Goal: Task Accomplishment & Management: Use online tool/utility

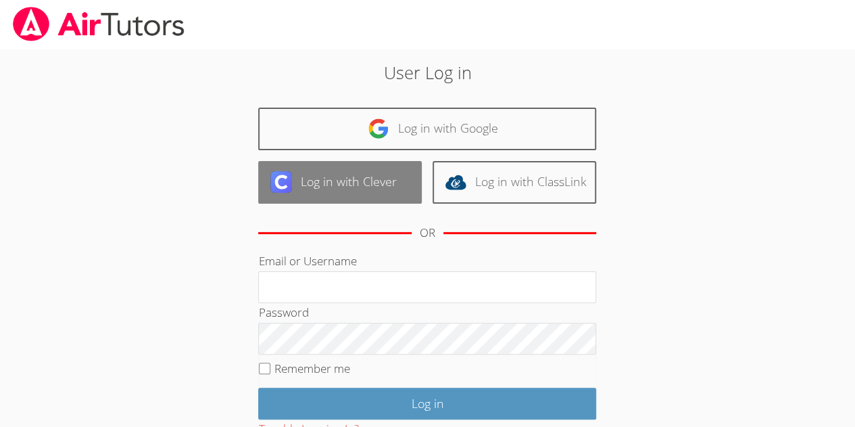
click at [365, 185] on link "Log in with Clever" at bounding box center [340, 182] width 164 height 43
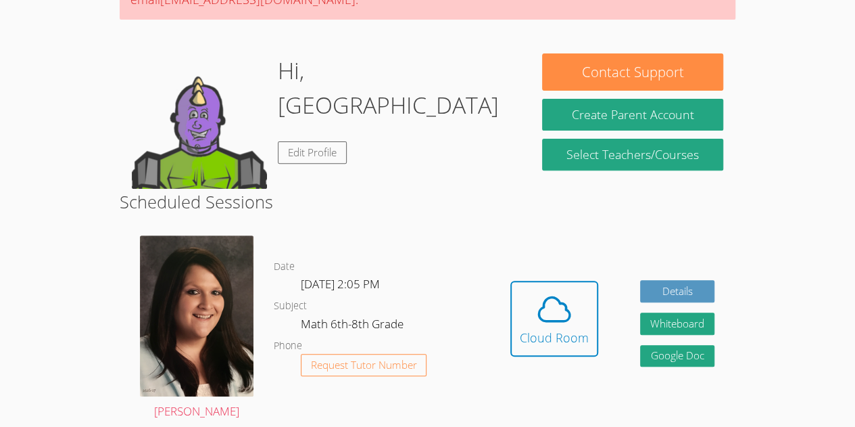
scroll to position [183, 0]
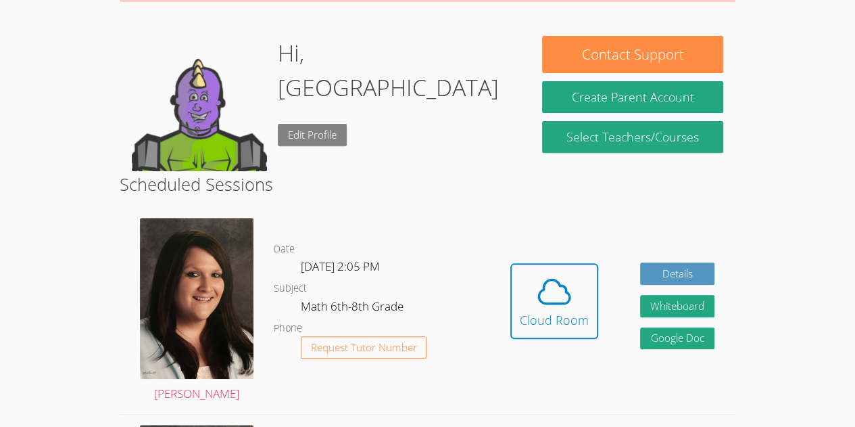
click at [320, 124] on link "Edit Profile" at bounding box center [312, 135] width 69 height 22
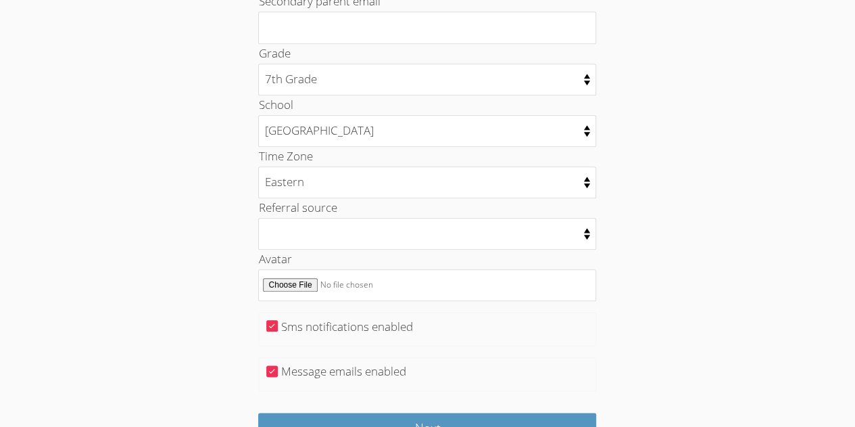
scroll to position [634, 0]
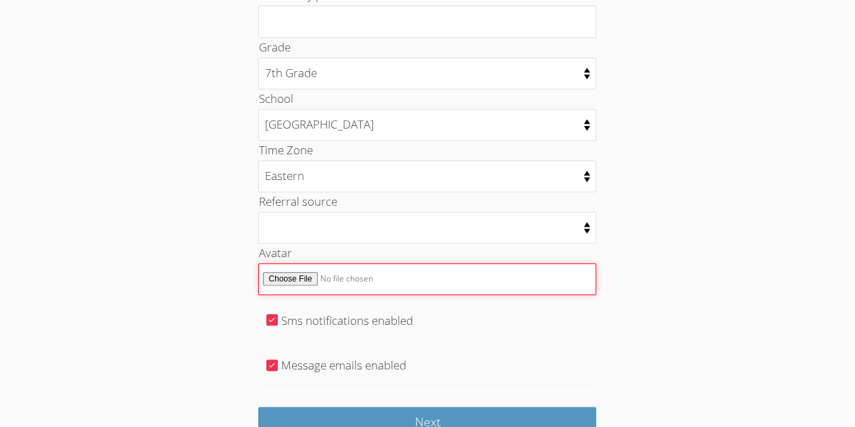
click at [296, 268] on input "Avatar" at bounding box center [427, 279] width 338 height 32
type input "C:\fakepath\9179058-__itadori_yuuji_and_ryoumen_sukuna_jujutsu_kaisen_drawn_by_…"
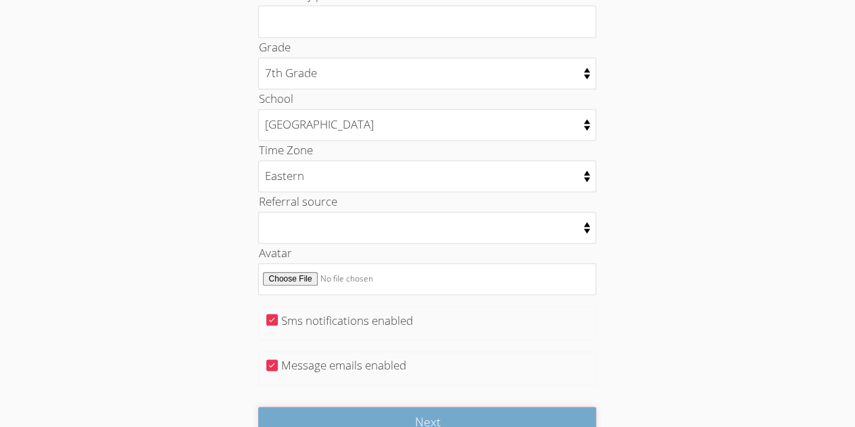
click at [362, 406] on input "Next" at bounding box center [427, 422] width 338 height 32
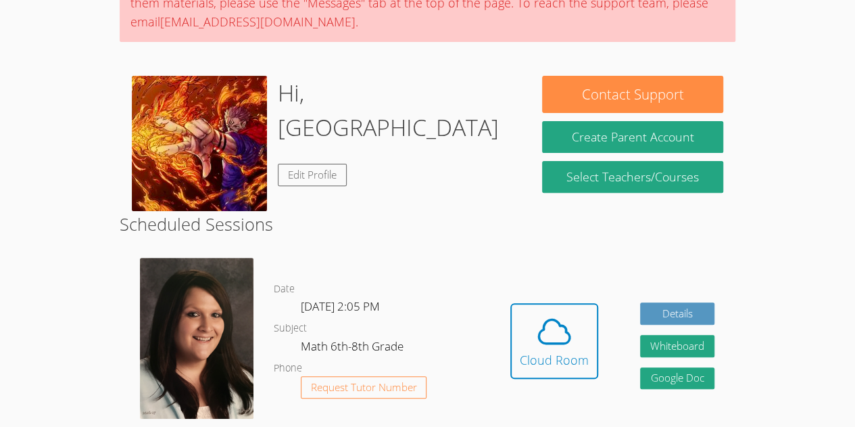
scroll to position [145, 0]
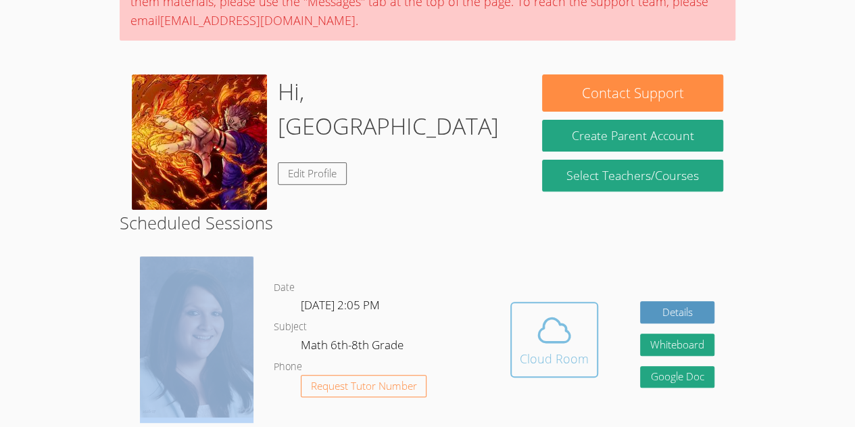
click at [555, 318] on icon at bounding box center [554, 330] width 31 height 24
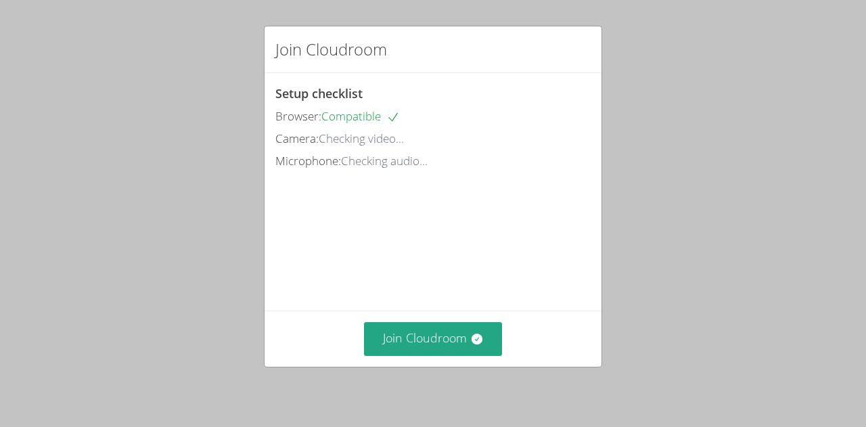
click at [722, 151] on div "Join Cloudroom Setup checklist Browser: Compatible Camera: Checking video... Mi…" at bounding box center [433, 213] width 866 height 427
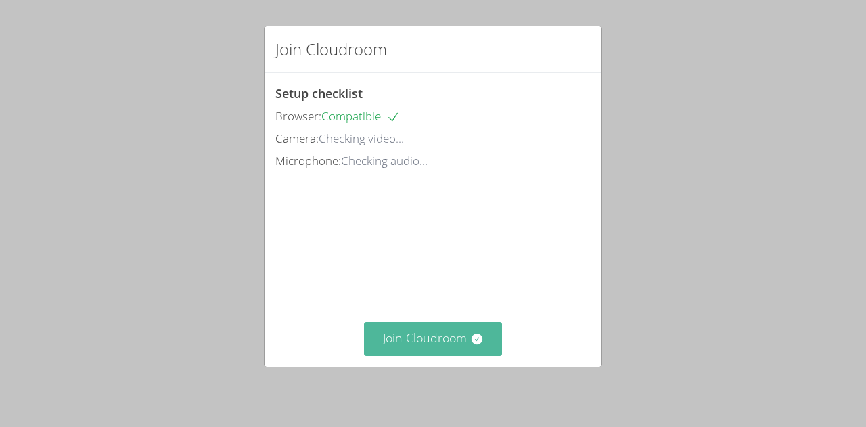
click at [429, 341] on button "Join Cloudroom" at bounding box center [433, 338] width 139 height 33
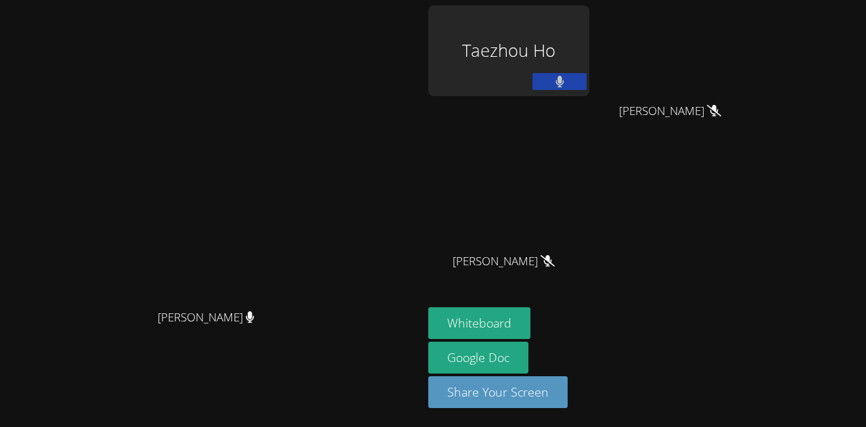
click at [564, 76] on icon at bounding box center [559, 81] width 9 height 11
click at [313, 147] on video at bounding box center [211, 186] width 203 height 232
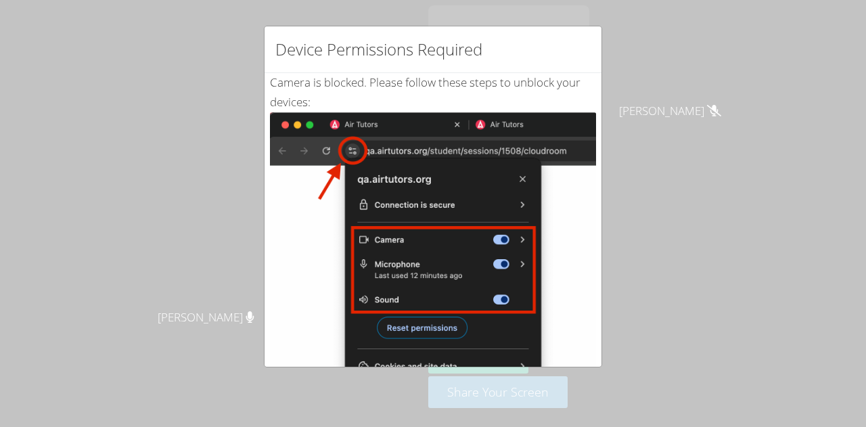
scroll to position [258, 0]
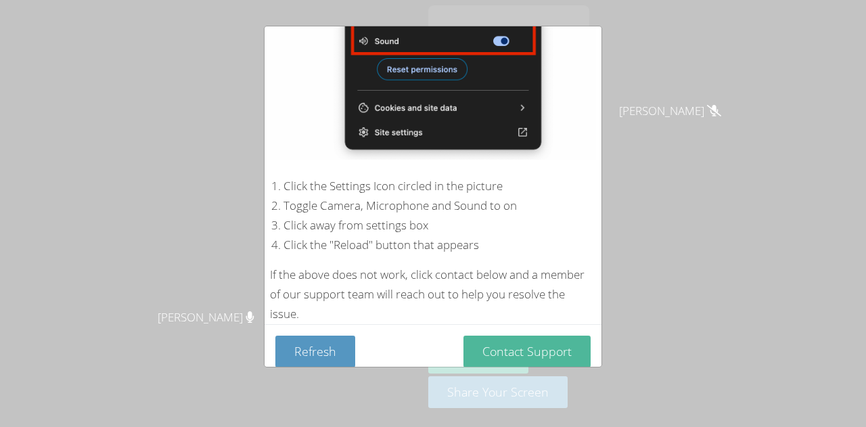
click at [510, 338] on button "Contact Support" at bounding box center [526, 351] width 127 height 32
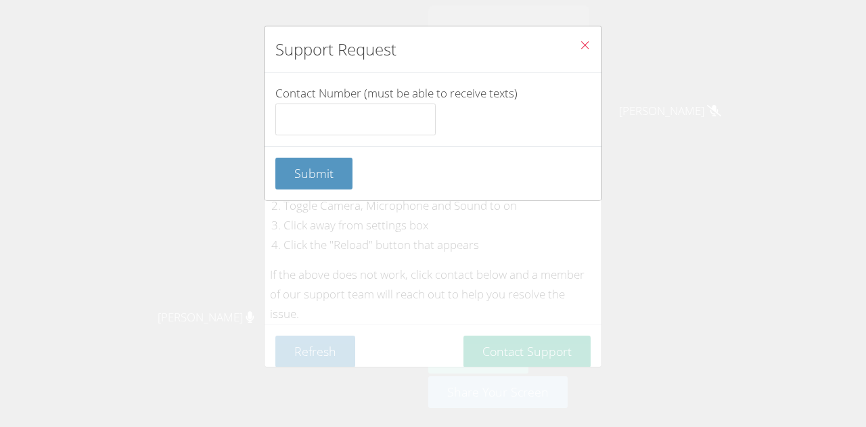
click at [579, 34] on button "Close" at bounding box center [584, 46] width 33 height 41
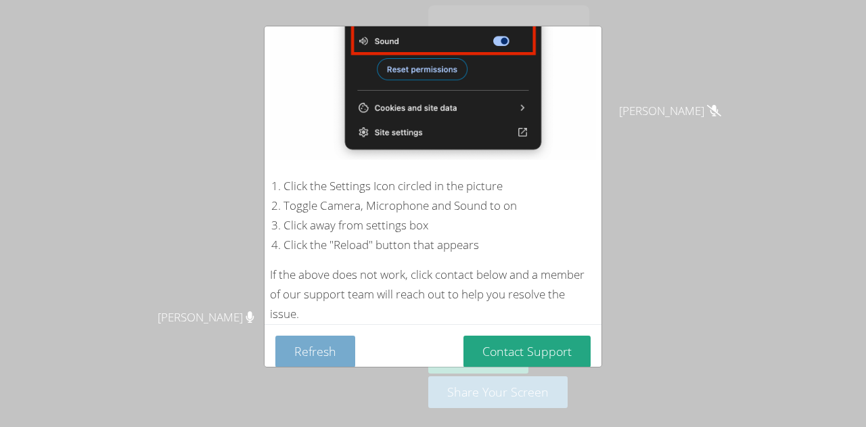
click at [315, 342] on button "Refresh" at bounding box center [315, 351] width 80 height 32
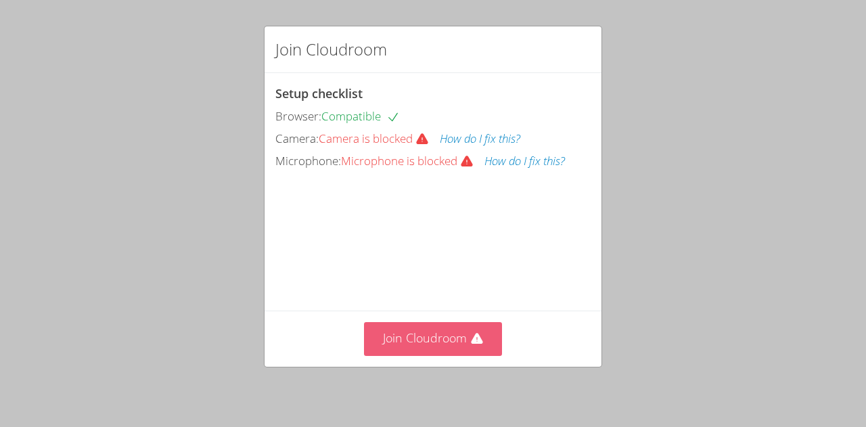
click at [442, 333] on button "Join Cloudroom" at bounding box center [433, 338] width 139 height 33
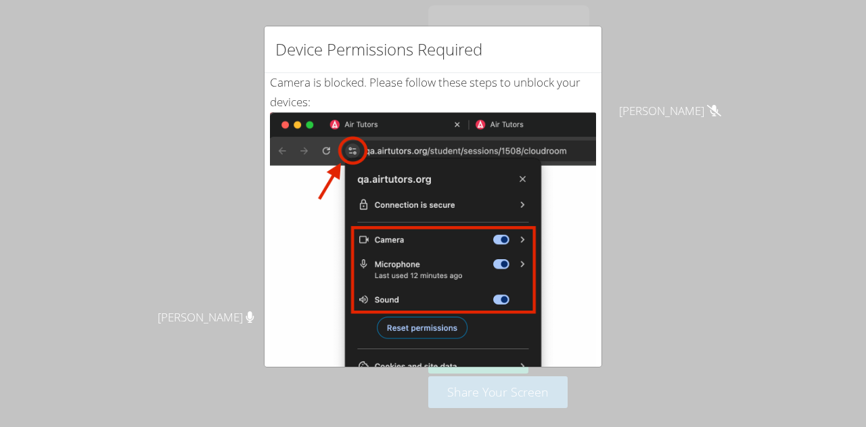
click at [653, 210] on div "Device Permissions Required Camera is blocked . Please follow these steps to un…" at bounding box center [433, 213] width 866 height 427
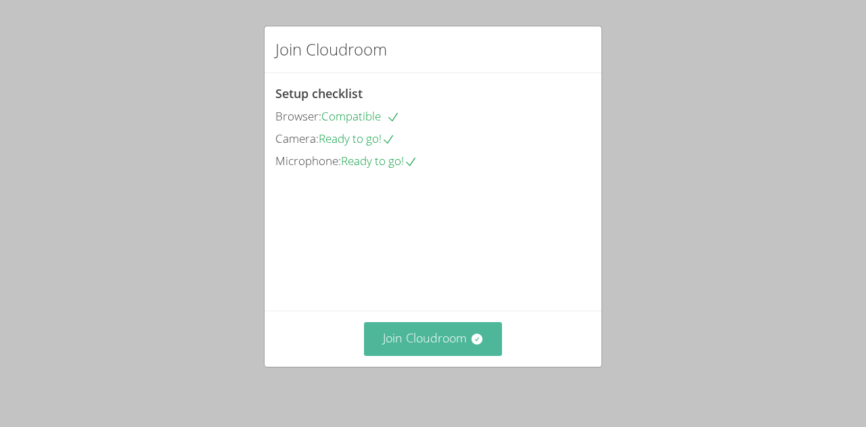
click at [470, 333] on icon at bounding box center [477, 339] width 14 height 14
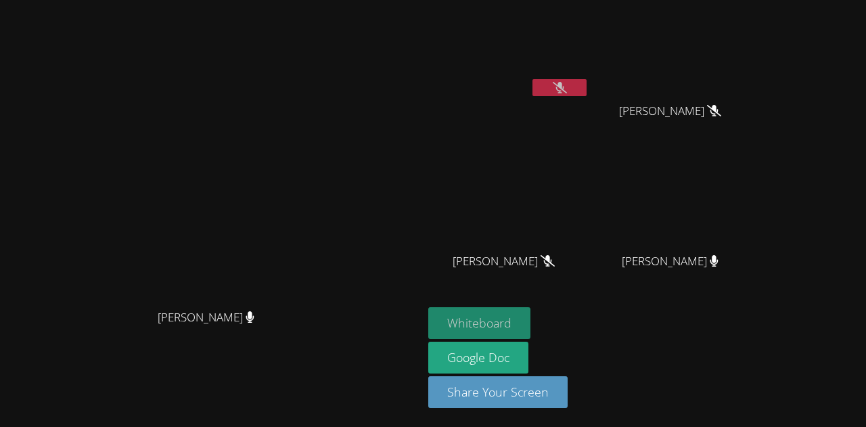
click at [530, 320] on button "Whiteboard" at bounding box center [479, 323] width 102 height 32
click at [530, 321] on button "Whiteboard" at bounding box center [479, 323] width 102 height 32
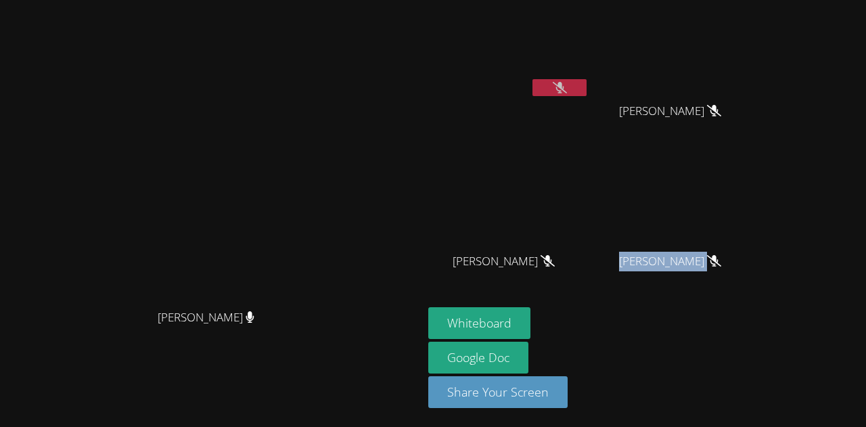
drag, startPoint x: 709, startPoint y: 258, endPoint x: 837, endPoint y: 262, distance: 128.5
click at [755, 262] on div "[PERSON_NAME]" at bounding box center [674, 273] width 161 height 54
click at [749, 340] on div "Whiteboard Google Doc Share Your Screen" at bounding box center [591, 363] width 327 height 112
click at [586, 80] on button at bounding box center [559, 87] width 54 height 17
click at [564, 85] on icon at bounding box center [559, 87] width 9 height 11
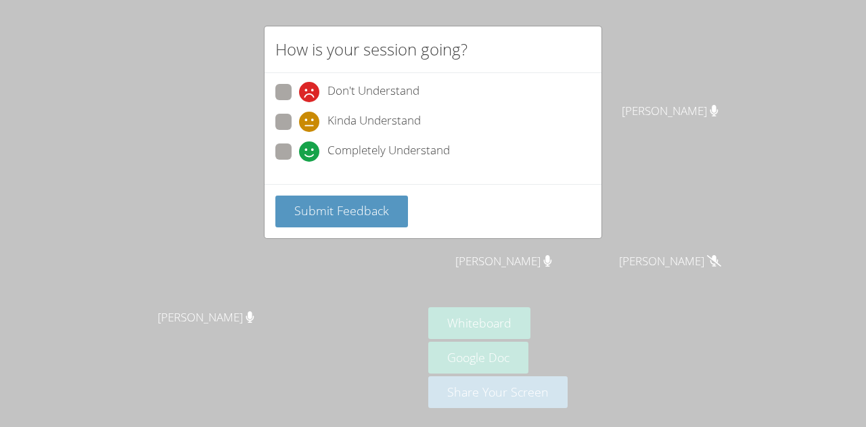
click at [299, 162] on span at bounding box center [299, 162] width 0 height 0
click at [299, 145] on input "Completely Understand" at bounding box center [304, 148] width 11 height 11
radio input "true"
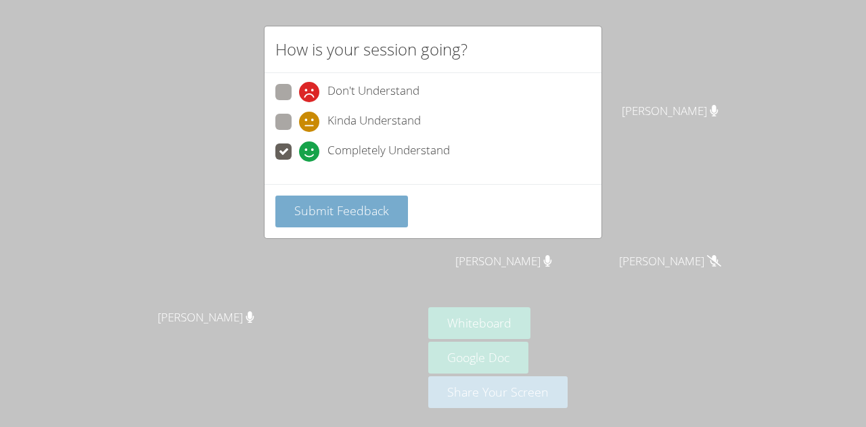
click at [376, 205] on span "Submit Feedback" at bounding box center [341, 210] width 95 height 16
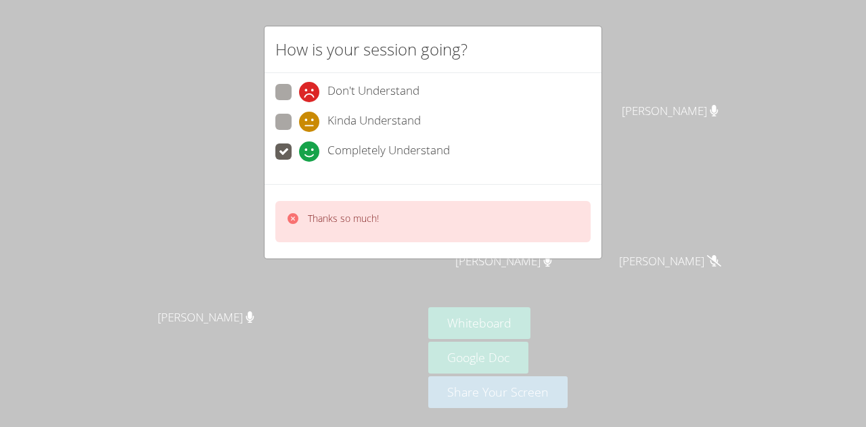
click at [299, 162] on span at bounding box center [299, 162] width 0 height 0
click at [299, 149] on input "Completely Understand" at bounding box center [304, 148] width 11 height 11
click at [275, 116] on div "Don't Understand Kinda Understand Completely Understand" at bounding box center [432, 128] width 337 height 111
